Goal: Navigation & Orientation: Find specific page/section

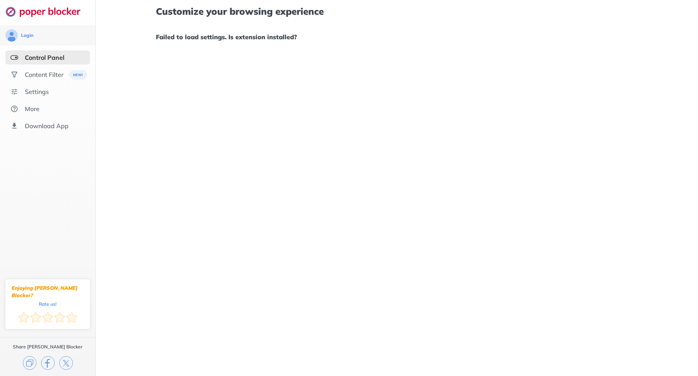
click at [369, 123] on div "Customize your browsing experience Failed to load settings. Is extension instal…" at bounding box center [397, 188] width 603 height 376
click at [48, 73] on div "Content Filter" at bounding box center [44, 75] width 39 height 8
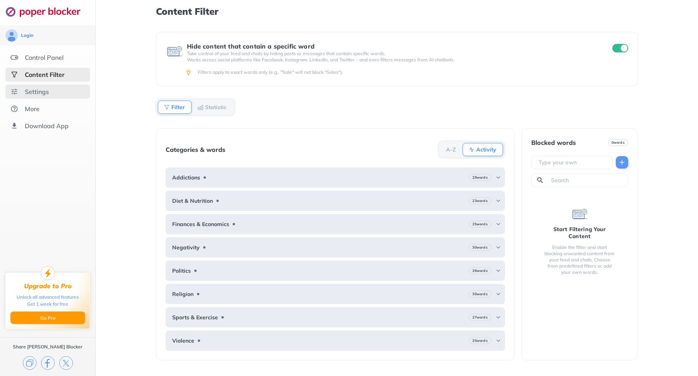
click at [45, 93] on div "Settings" at bounding box center [37, 92] width 24 height 8
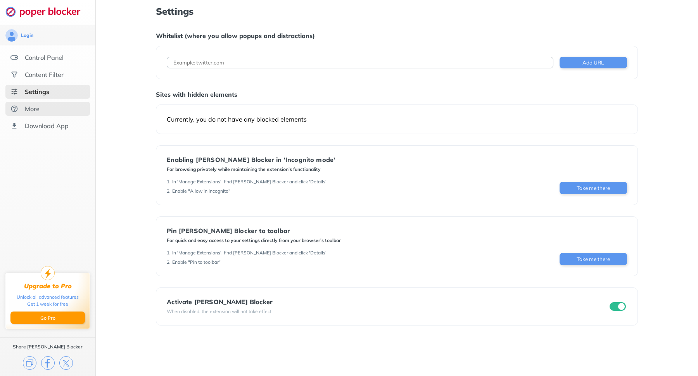
click at [55, 107] on div "More" at bounding box center [47, 109] width 85 height 14
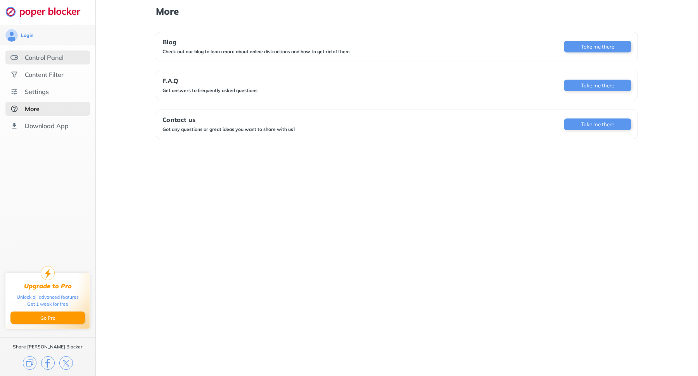
click at [48, 62] on div "Control Panel" at bounding box center [47, 57] width 85 height 14
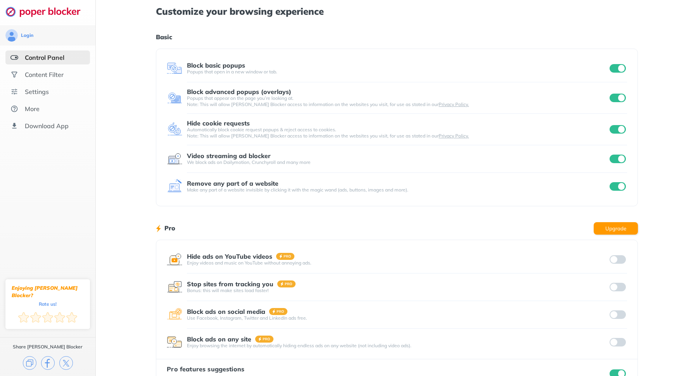
scroll to position [26, 0]
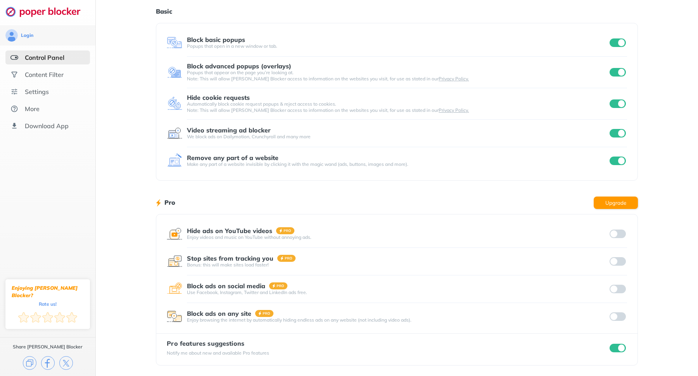
click at [293, 133] on div "Video streaming ad blocker" at bounding box center [397, 129] width 421 height 7
